Goal: Task Accomplishment & Management: Manage account settings

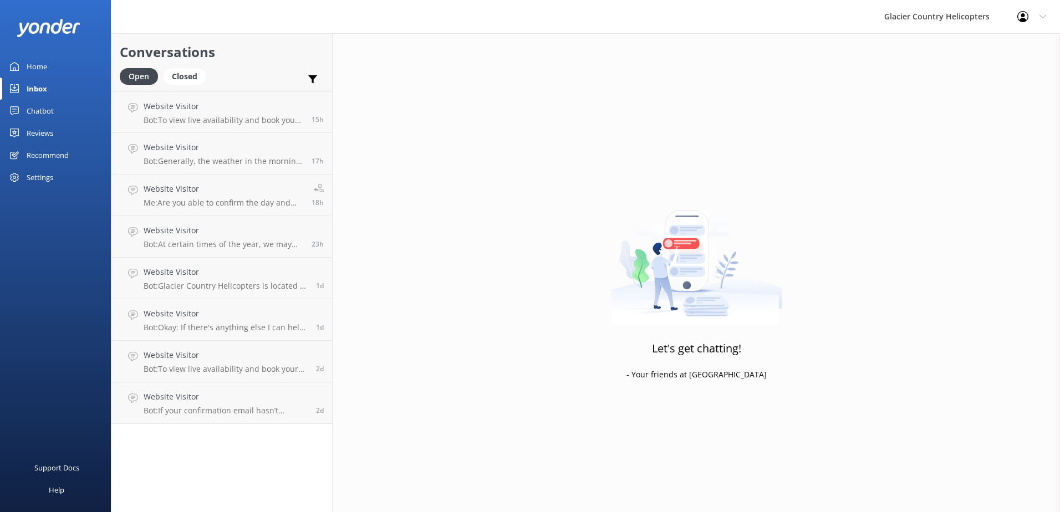
click at [40, 100] on div "Chatbot" at bounding box center [40, 111] width 27 height 22
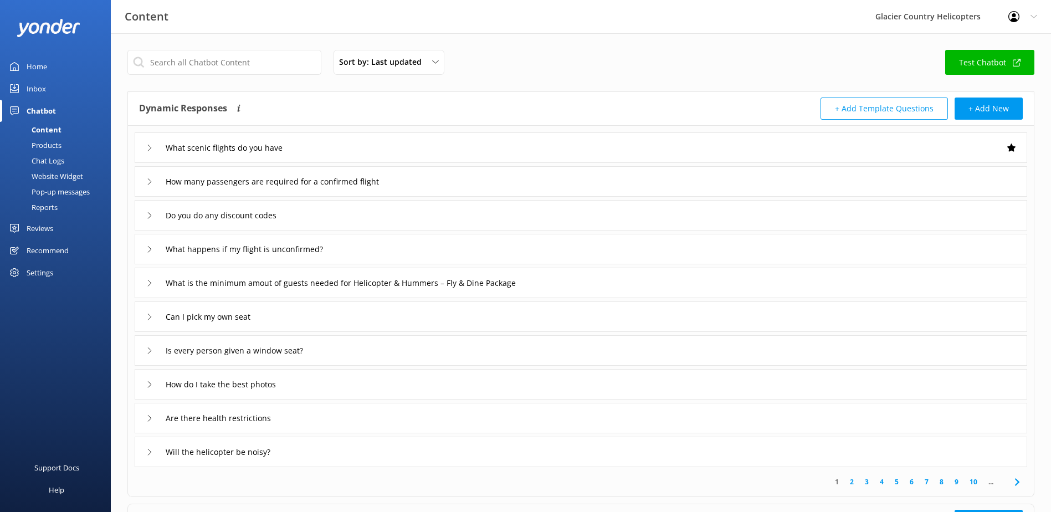
click at [47, 144] on div "Products" at bounding box center [34, 145] width 55 height 16
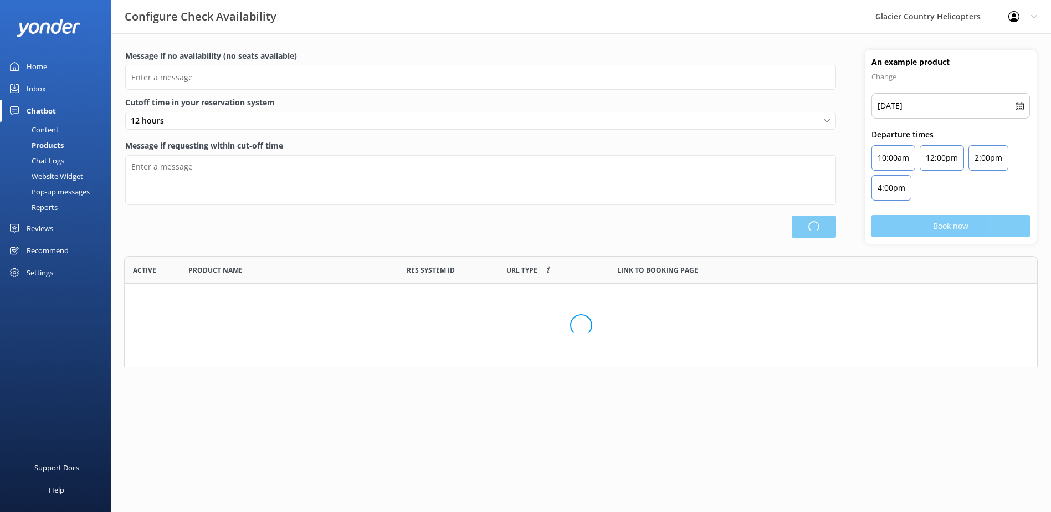
type input "There are no seats available, please check an alternative day"
type textarea "Our online booking system closes {hours} prior to departure. Please book the ne…"
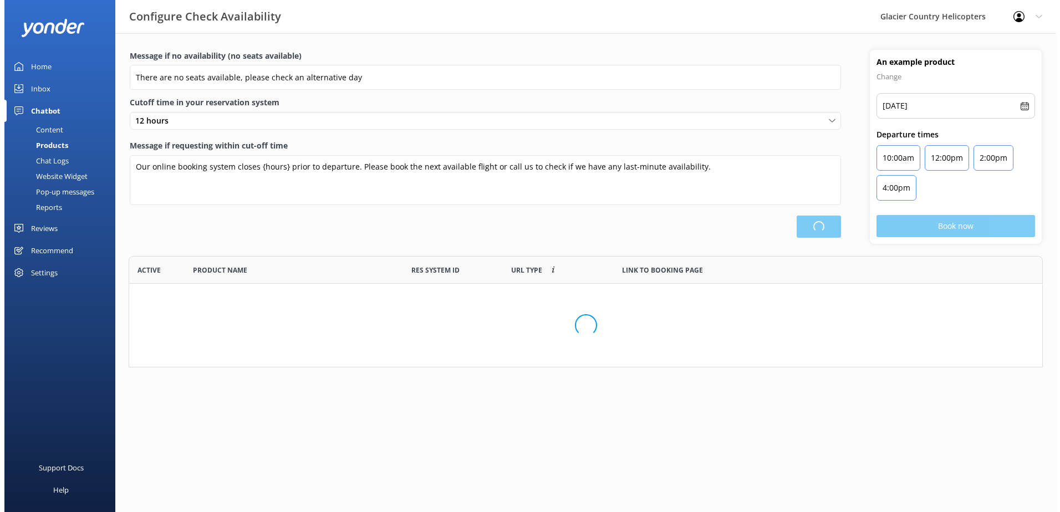
scroll to position [325, 904]
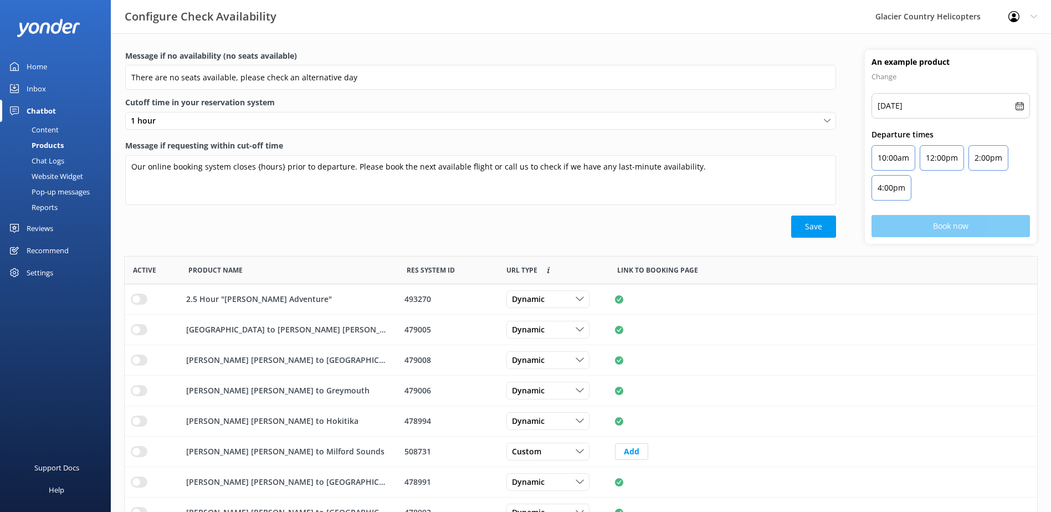
click at [45, 166] on div "Chat Logs" at bounding box center [36, 161] width 58 height 16
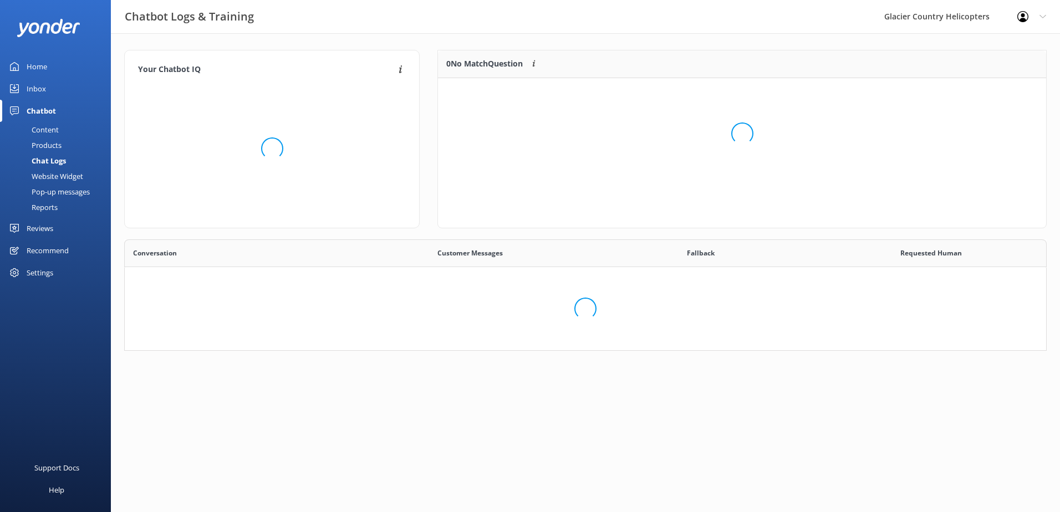
scroll to position [380, 904]
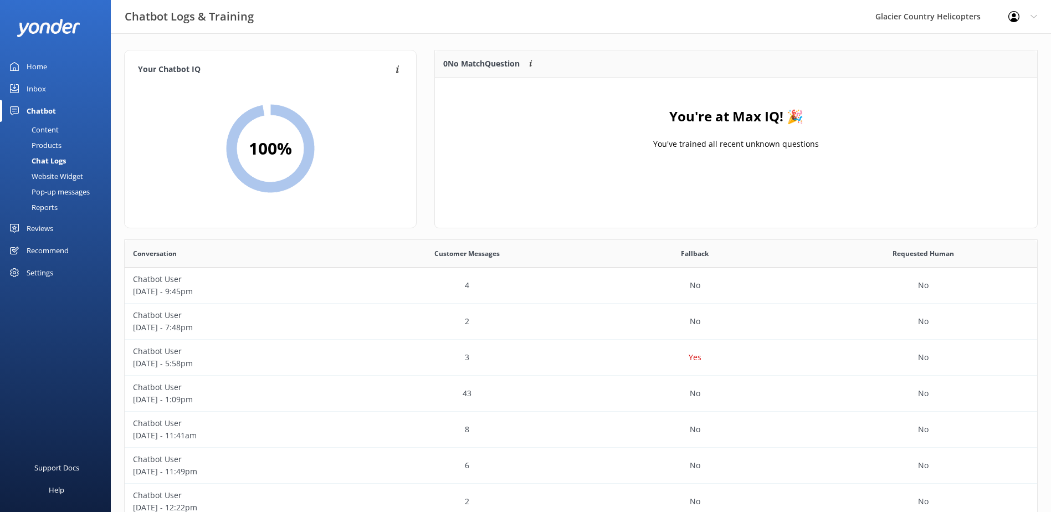
click at [45, 70] on div "Home" at bounding box center [37, 66] width 21 height 22
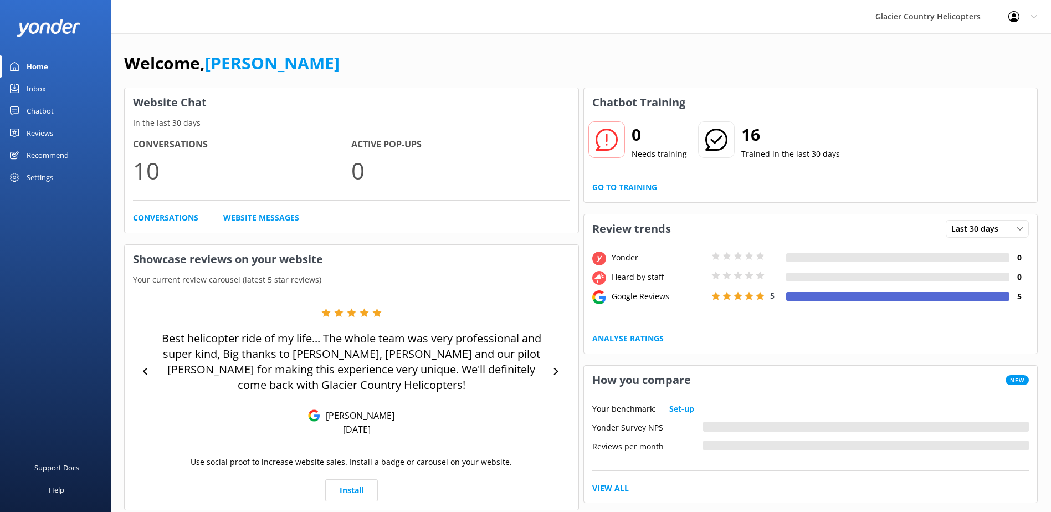
click at [47, 110] on div "Chatbot" at bounding box center [40, 111] width 27 height 22
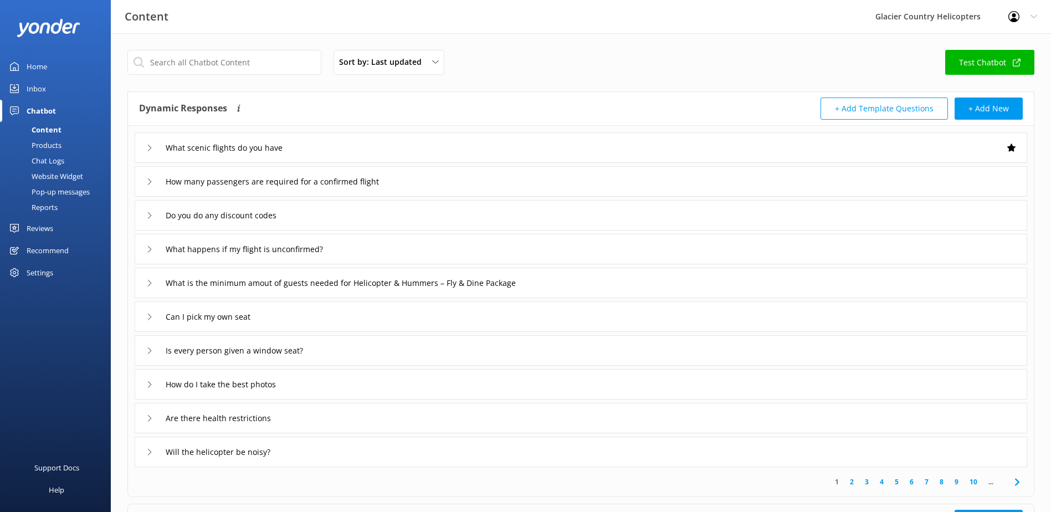
click at [41, 274] on div "Settings" at bounding box center [40, 273] width 27 height 22
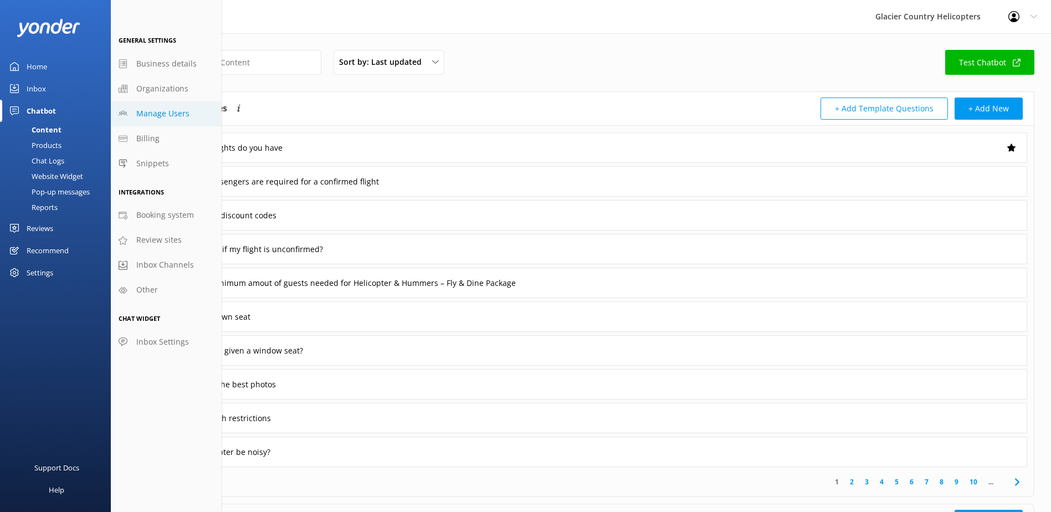
click at [159, 118] on span "Manage Users" at bounding box center [162, 114] width 53 height 12
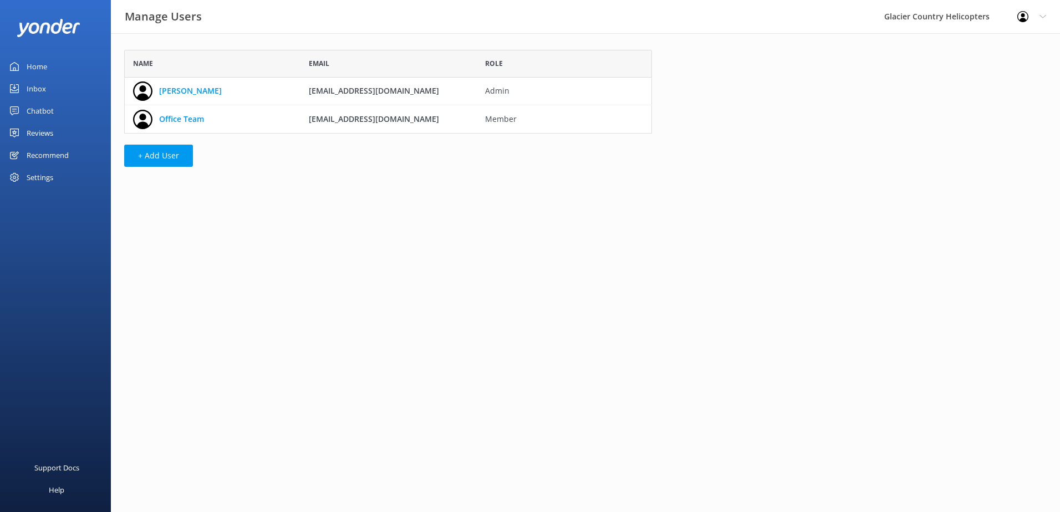
scroll to position [75, 519]
click at [182, 124] on link "Office Team" at bounding box center [181, 119] width 45 height 12
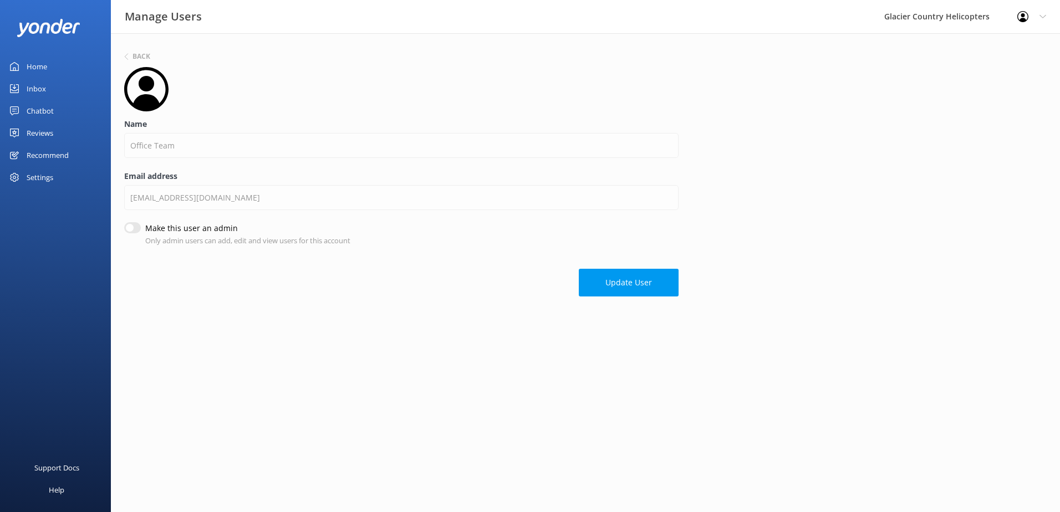
click at [1032, 8] on div "Profile Settings Logout" at bounding box center [1031, 16] width 57 height 33
click at [999, 46] on link "Profile Settings" at bounding box center [1004, 47] width 111 height 28
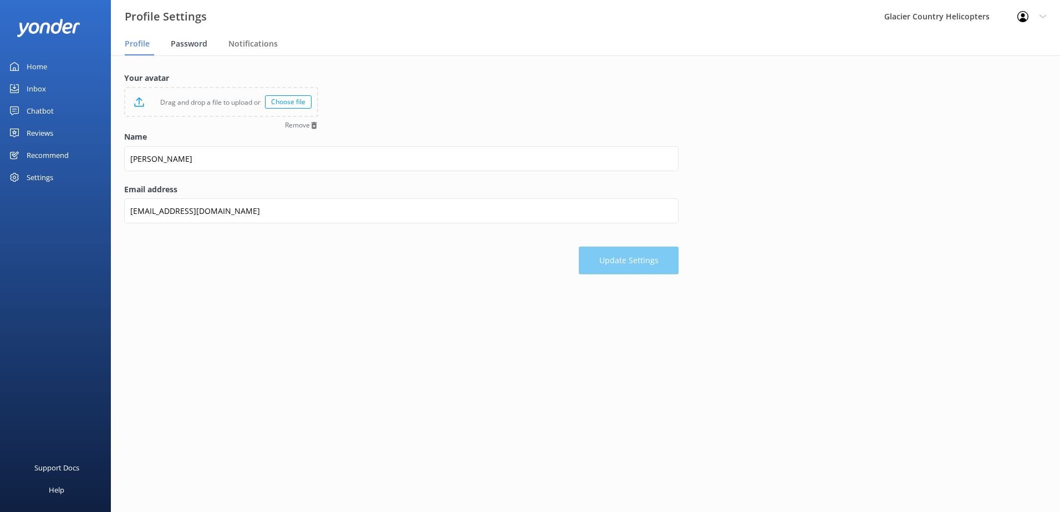
click at [185, 40] on span "Password" at bounding box center [189, 43] width 37 height 11
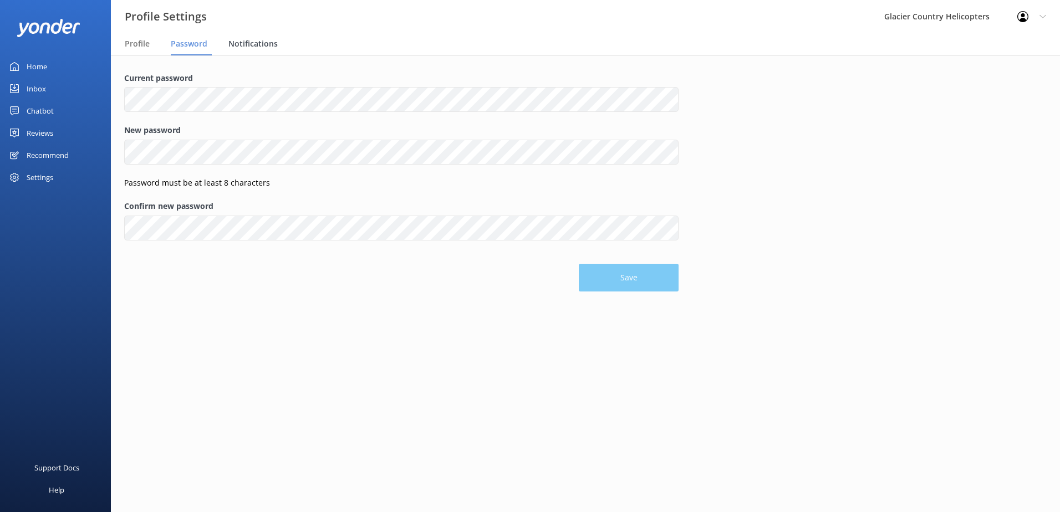
click at [245, 40] on span "Notifications" at bounding box center [252, 43] width 49 height 11
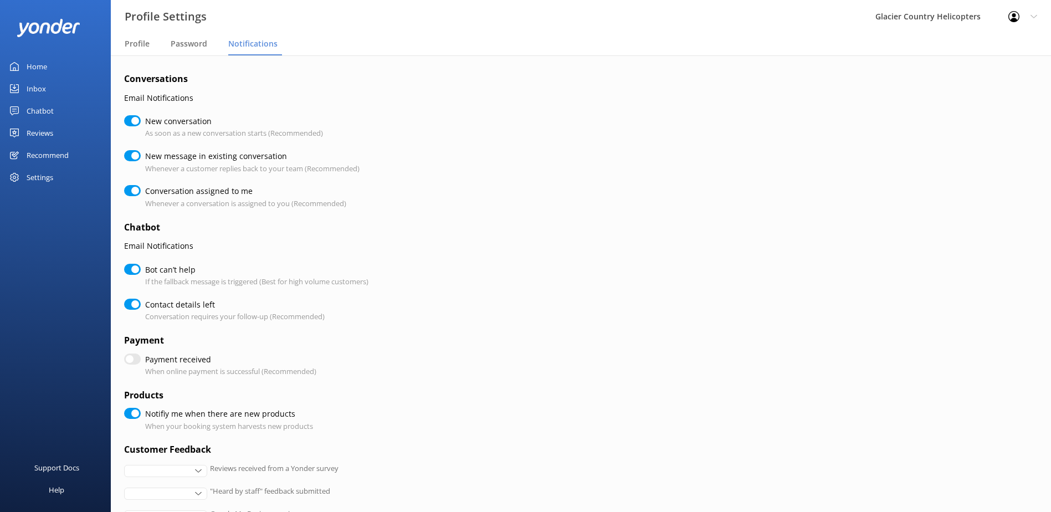
checkbox input "true"
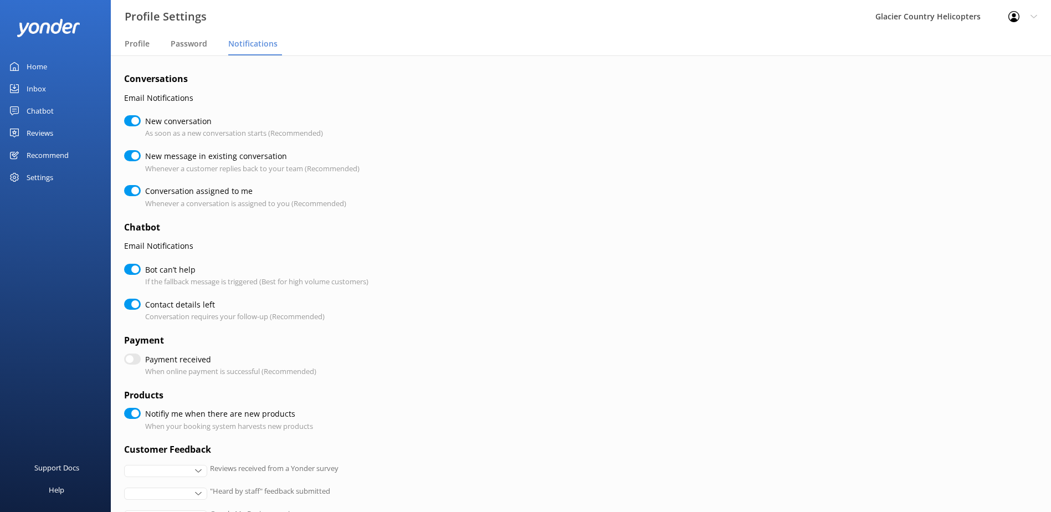
checkbox input "true"
click at [1042, 22] on div "Profile Settings Logout" at bounding box center [1023, 16] width 57 height 33
click at [988, 79] on link "Logout" at bounding box center [996, 75] width 111 height 28
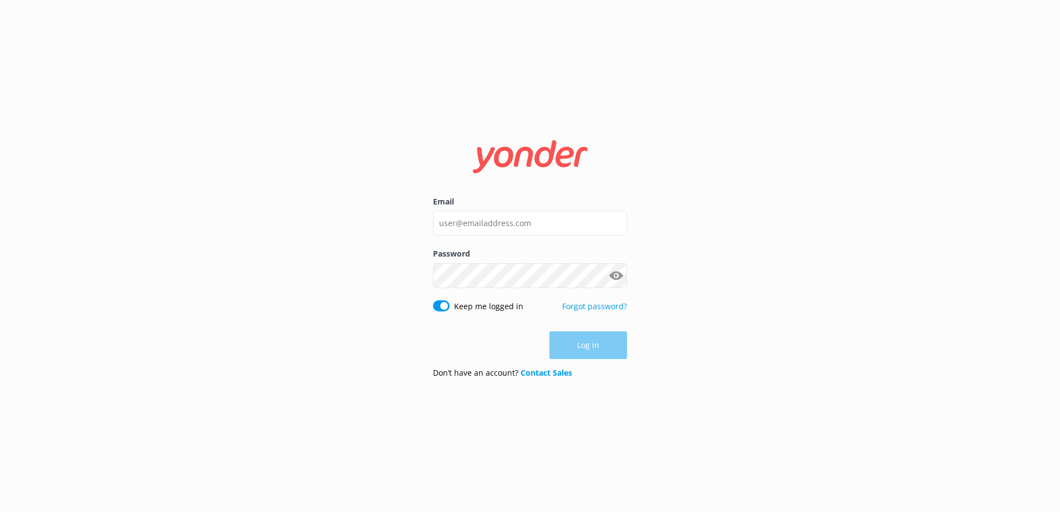
drag, startPoint x: 479, startPoint y: 203, endPoint x: 480, endPoint y: 212, distance: 8.9
click at [479, 204] on label "Email" at bounding box center [530, 202] width 194 height 12
click at [479, 211] on input "Email" at bounding box center [530, 223] width 194 height 25
click at [480, 212] on input "Email" at bounding box center [530, 223] width 194 height 25
type input "[EMAIL_ADDRESS][DOMAIN_NAME]"
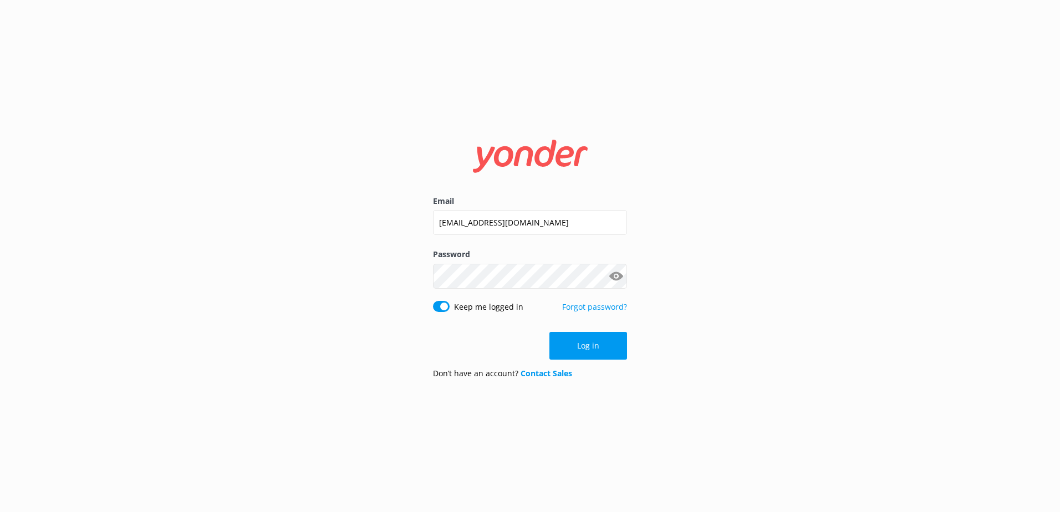
click at [612, 277] on button "Show password" at bounding box center [616, 276] width 22 height 22
click at [590, 352] on button "Log in" at bounding box center [588, 346] width 78 height 28
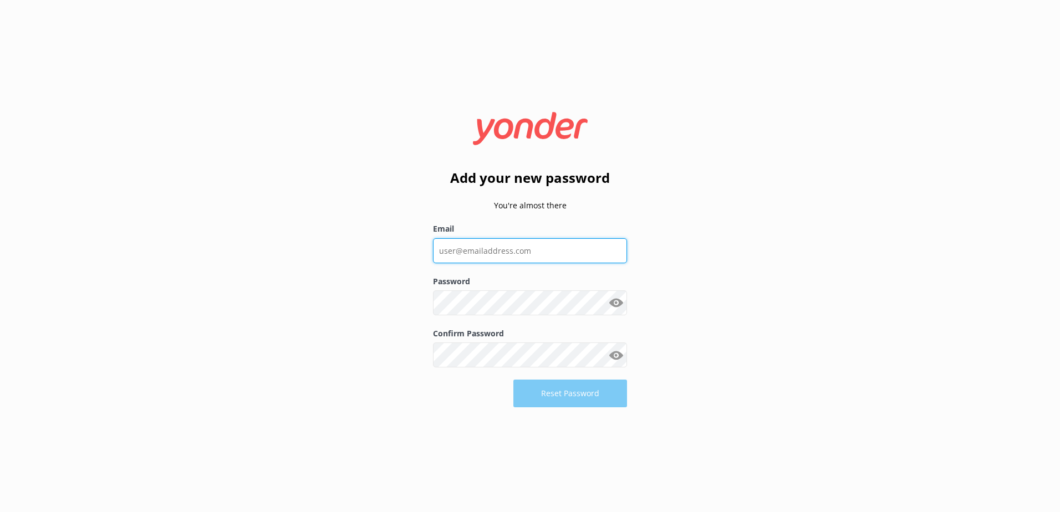
click at [496, 244] on input "Email" at bounding box center [530, 250] width 194 height 25
type input "[EMAIL_ADDRESS][DOMAIN_NAME]"
click at [616, 305] on button "Show password" at bounding box center [616, 304] width 22 height 22
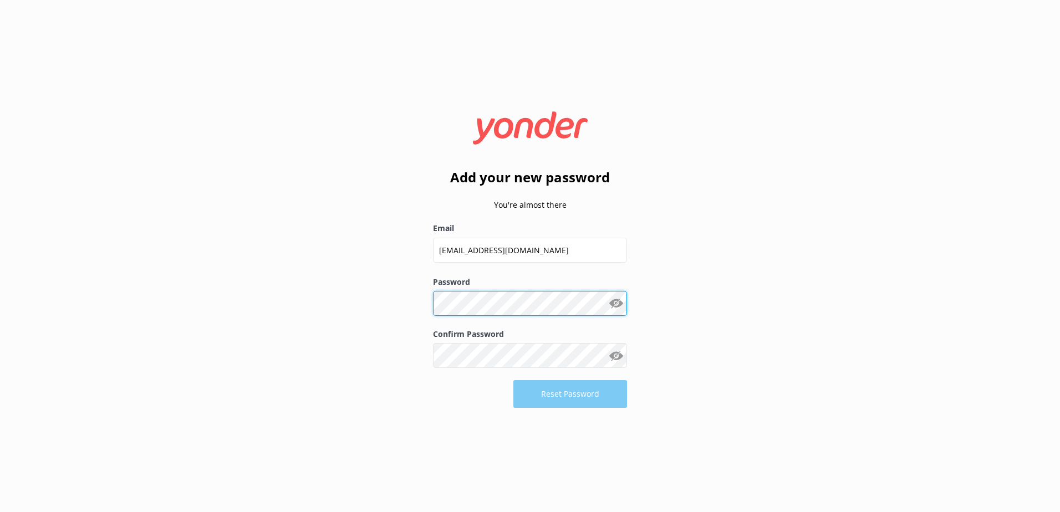
click at [285, 303] on div "Add your new password You're almost there Email [EMAIL_ADDRESS][DOMAIN_NAME] Pa…" at bounding box center [530, 256] width 1060 height 512
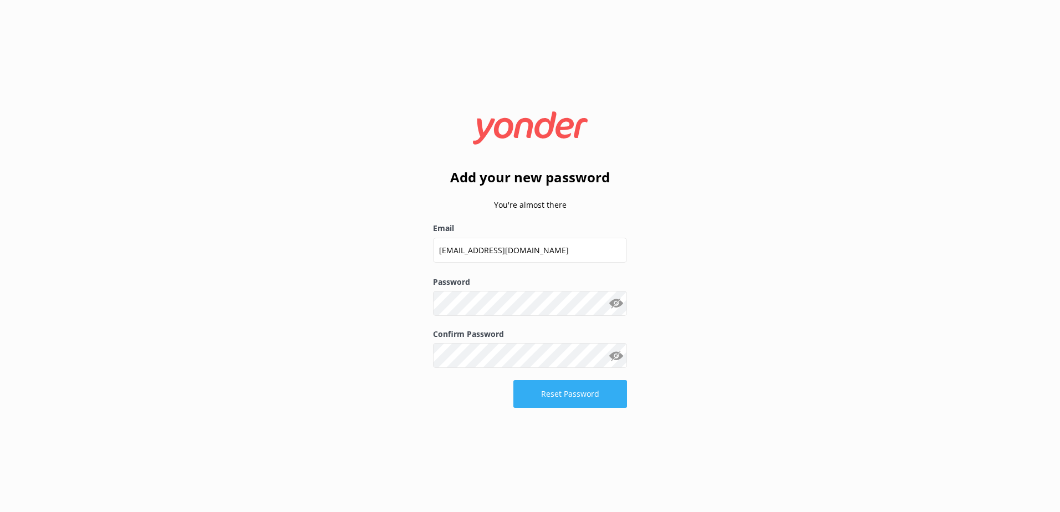
click at [586, 397] on button "Reset Password" at bounding box center [570, 394] width 114 height 28
